Goal: Information Seeking & Learning: Learn about a topic

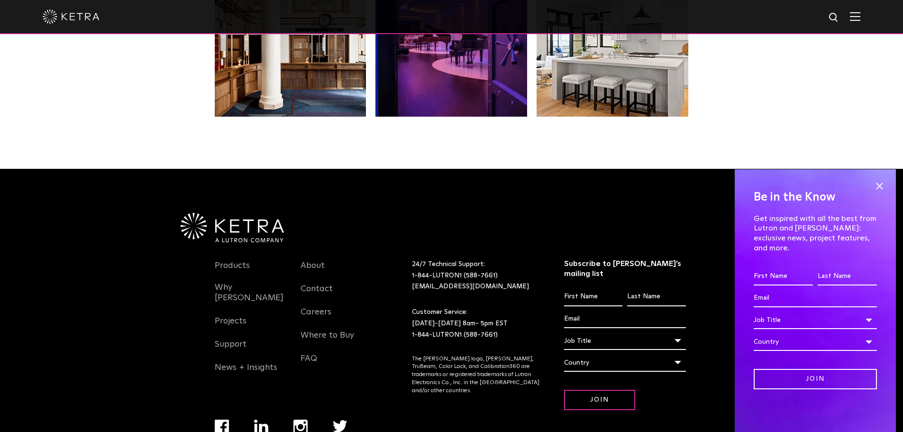
scroll to position [1993, 0]
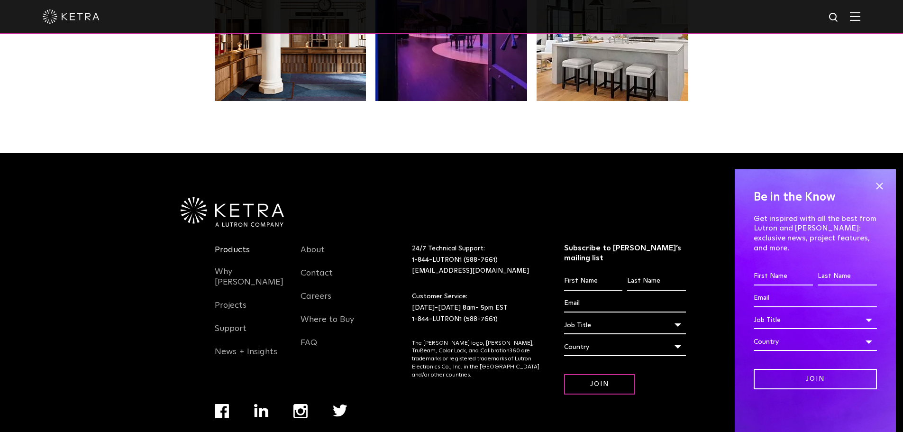
click at [236, 245] on link "Products" at bounding box center [232, 256] width 35 height 22
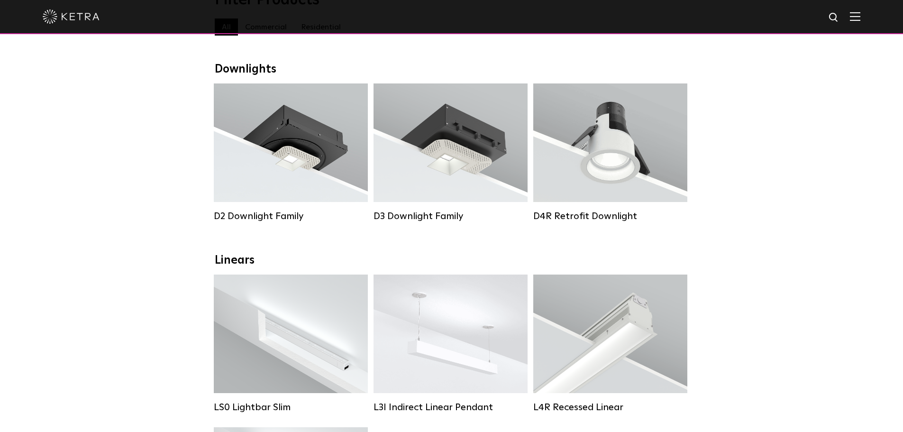
scroll to position [78, 0]
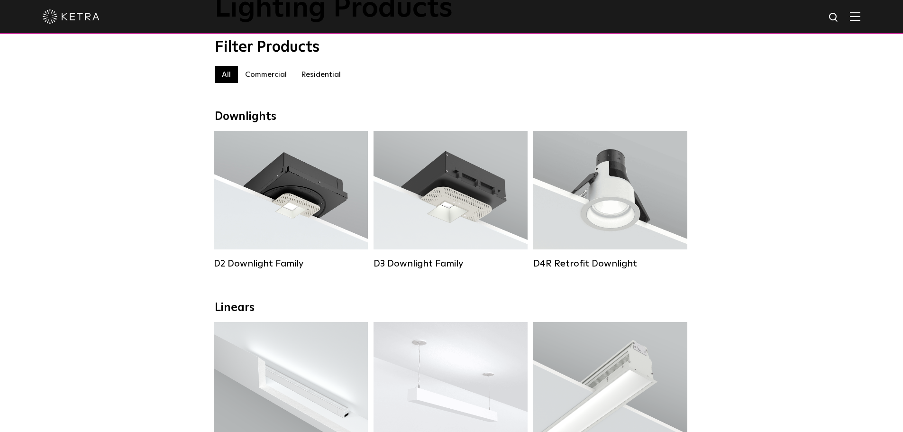
click at [321, 77] on label "Residential" at bounding box center [321, 74] width 54 height 17
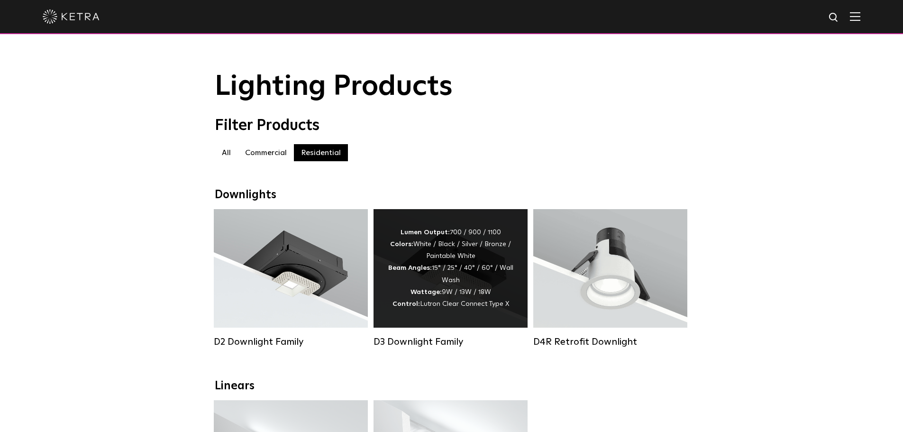
click at [492, 288] on div "Lumen Output: 700 / 900 / 1100 Colors: White / Black / Silver / Bronze / Painta…" at bounding box center [451, 267] width 126 height 83
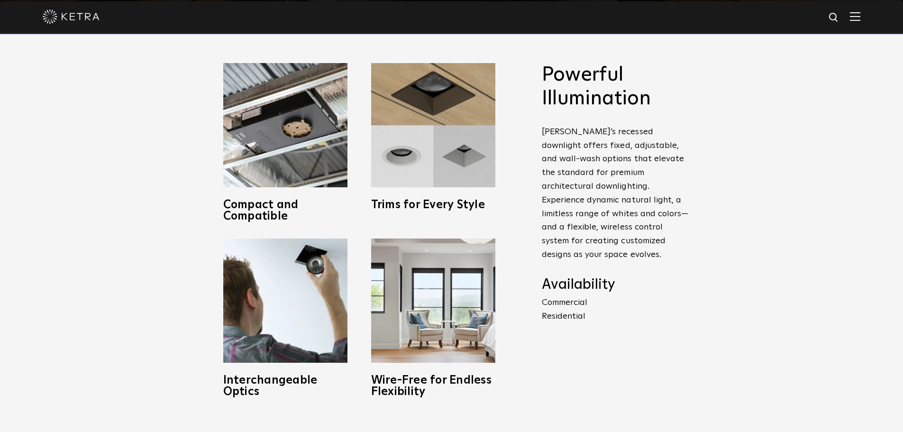
scroll to position [426, 0]
